Goal: Find specific page/section

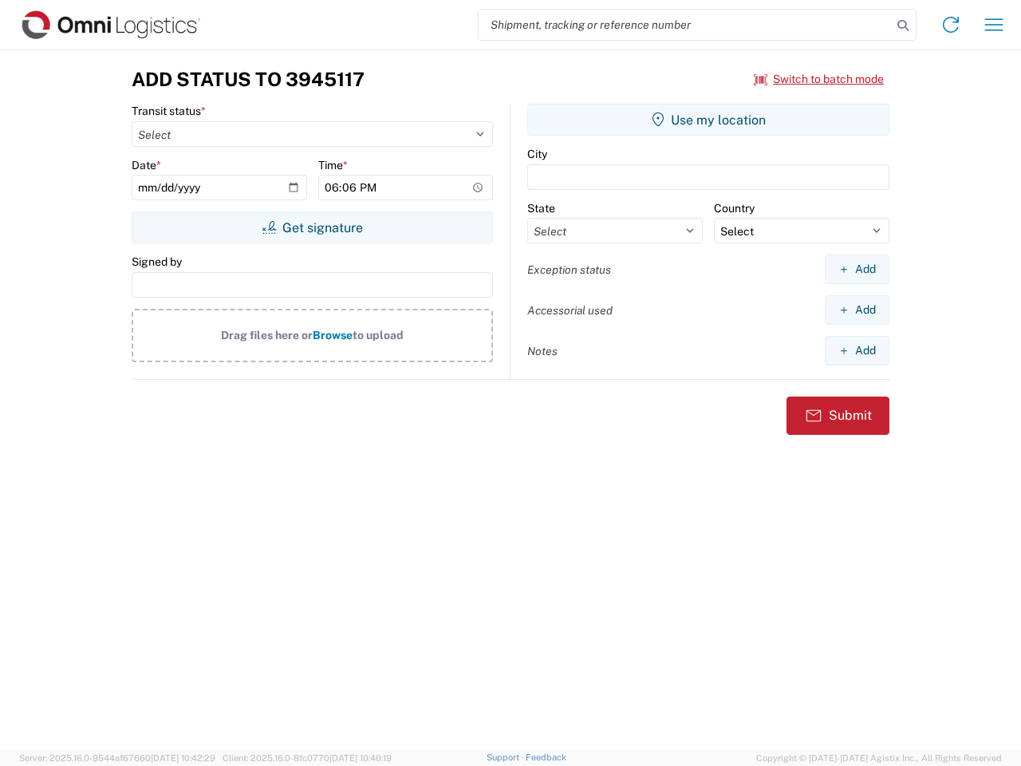
click at [685, 25] on input "search" at bounding box center [685, 25] width 413 height 30
click at [903, 26] on icon at bounding box center [903, 25] width 22 height 22
click at [951, 25] on icon at bounding box center [951, 25] width 26 height 26
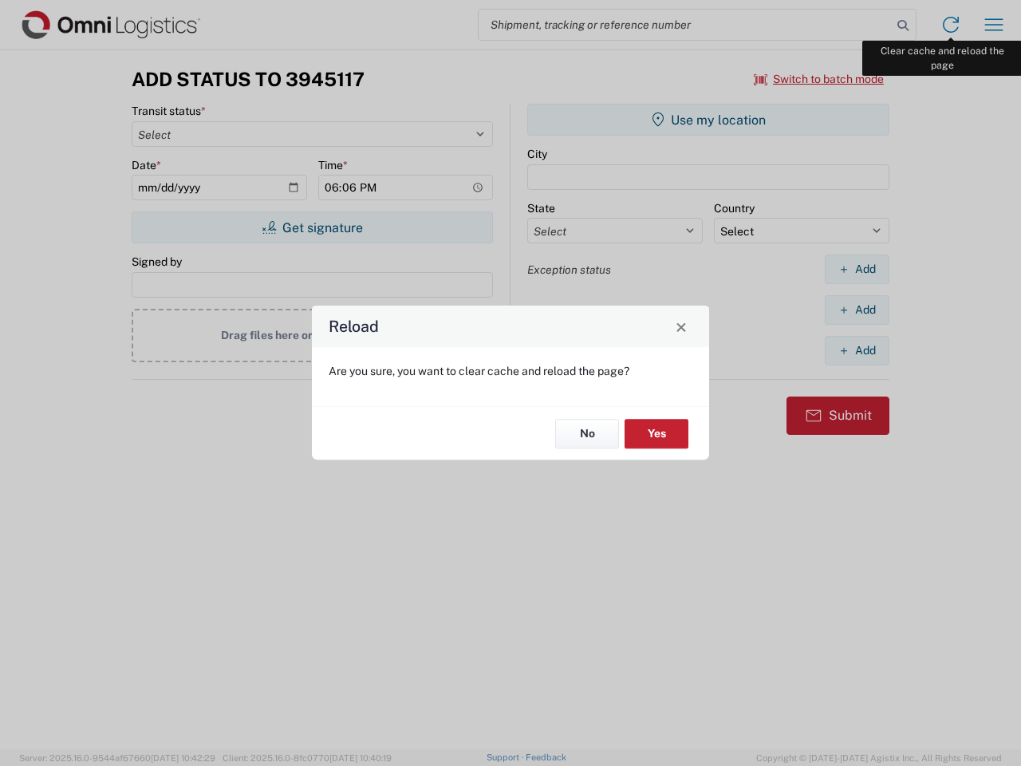
click at [994, 25] on div "Reload Are you sure, you want to clear cache and reload the page? No Yes" at bounding box center [510, 383] width 1021 height 766
click at [820, 79] on div "Reload Are you sure, you want to clear cache and reload the page? No Yes" at bounding box center [510, 383] width 1021 height 766
click at [312, 227] on div "Reload Are you sure, you want to clear cache and reload the page? No Yes" at bounding box center [510, 383] width 1021 height 766
click at [709, 120] on div "Reload Are you sure, you want to clear cache and reload the page? No Yes" at bounding box center [510, 383] width 1021 height 766
click at [857, 269] on div "Reload Are you sure, you want to clear cache and reload the page? No Yes" at bounding box center [510, 383] width 1021 height 766
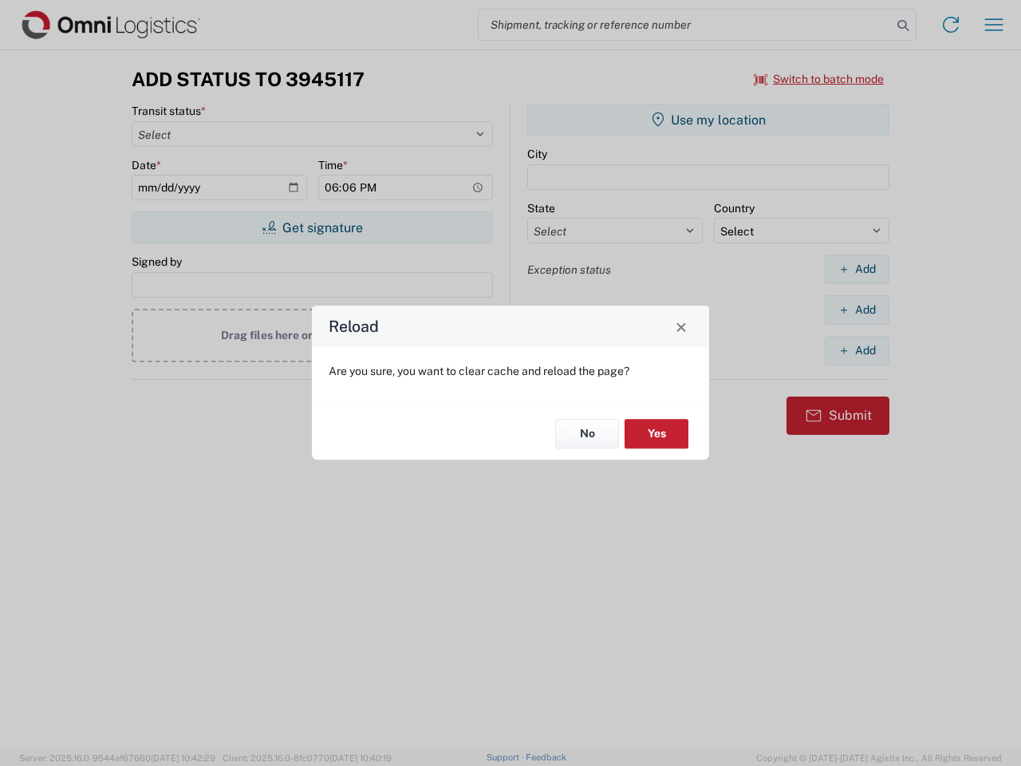
click at [857, 310] on div "Reload Are you sure, you want to clear cache and reload the page? No Yes" at bounding box center [510, 383] width 1021 height 766
click at [857, 350] on div "Reload Are you sure, you want to clear cache and reload the page? No Yes" at bounding box center [510, 383] width 1021 height 766
